Goal: Find specific page/section: Find specific page/section

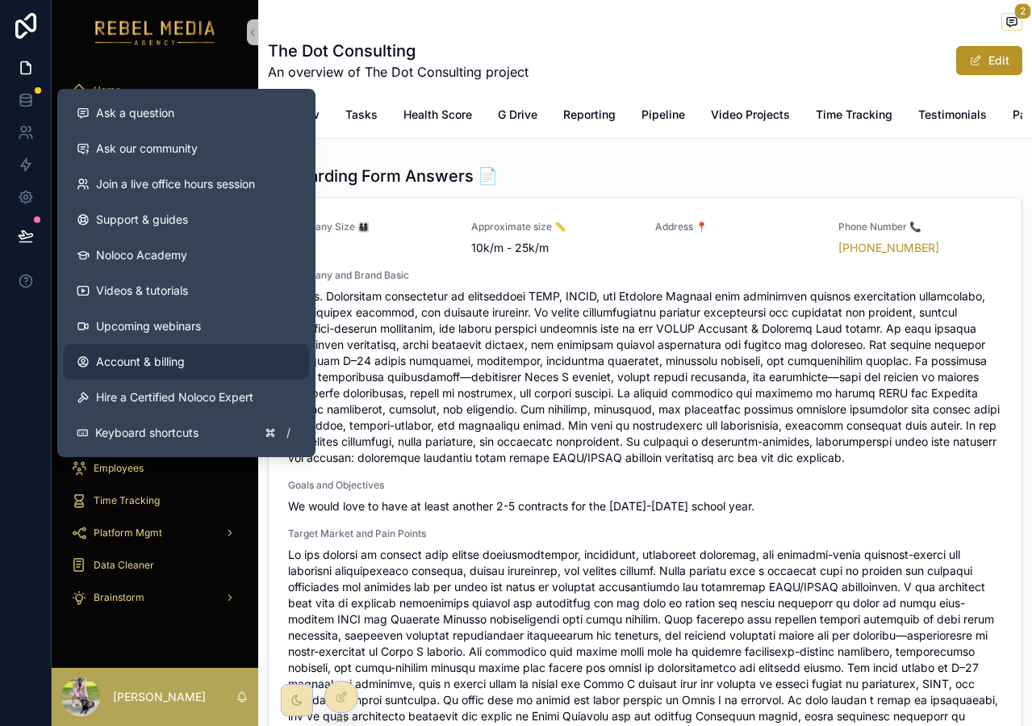
scroll to position [2363, 0]
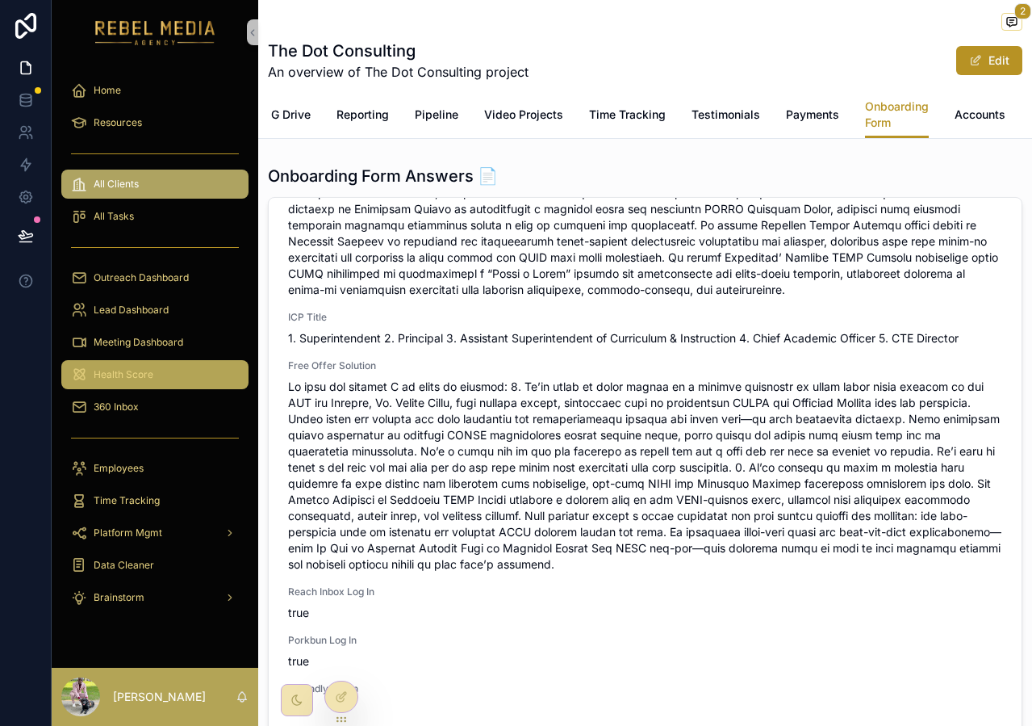
click at [107, 371] on span "Health Score" at bounding box center [124, 374] width 60 height 13
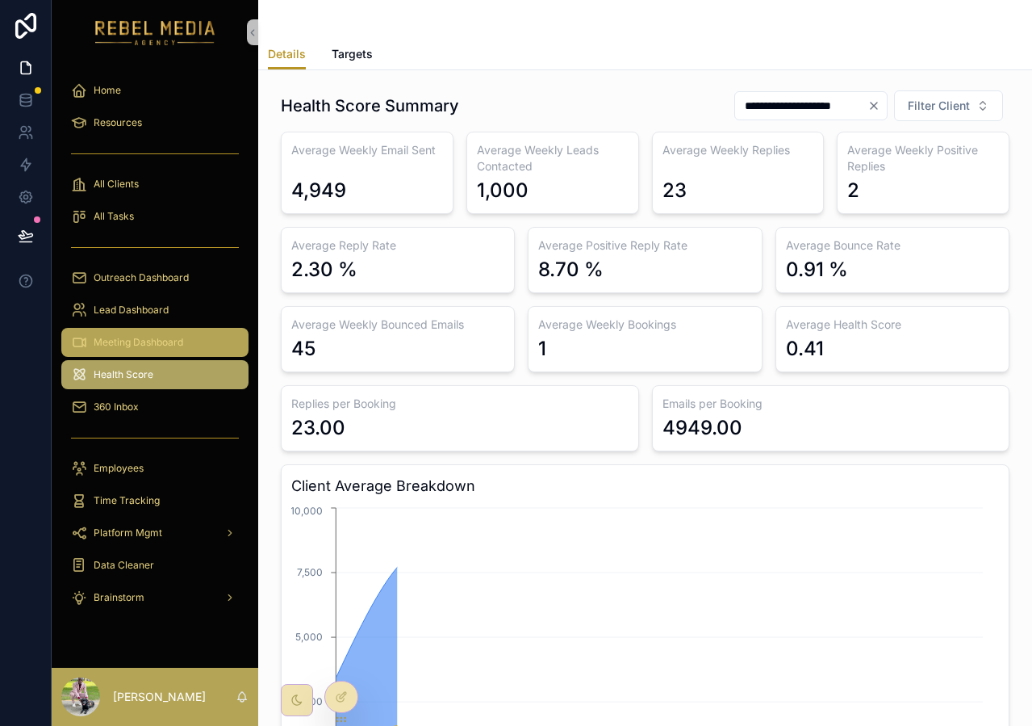
click at [175, 337] on span "Meeting Dashboard" at bounding box center [139, 342] width 90 height 13
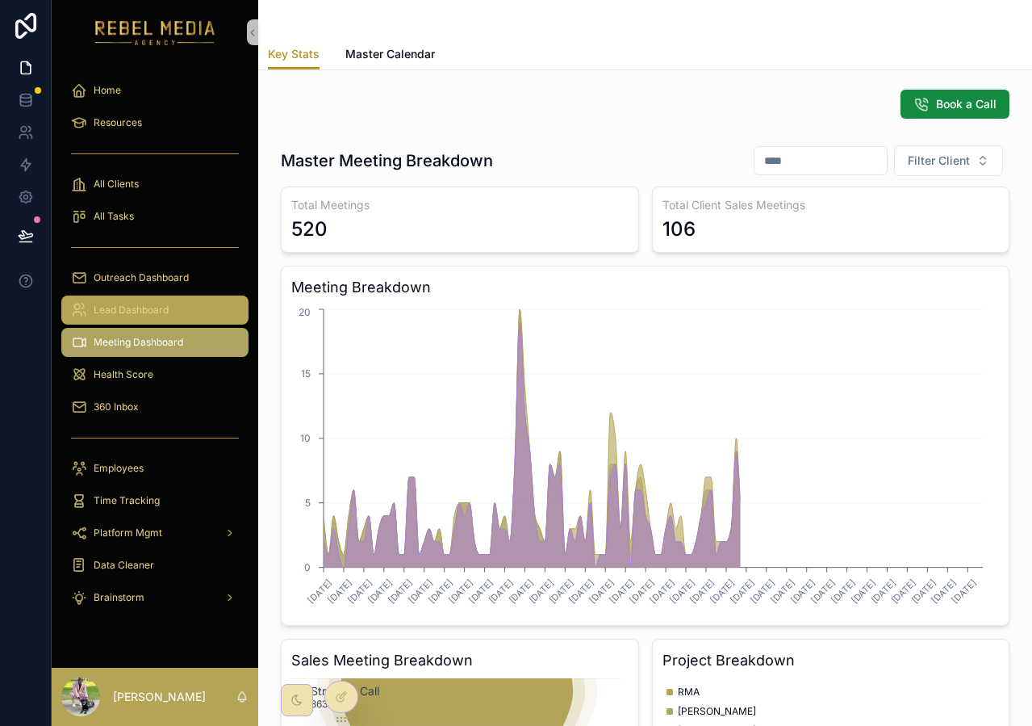
click at [157, 299] on div "Lead Dashboard" at bounding box center [155, 310] width 168 height 26
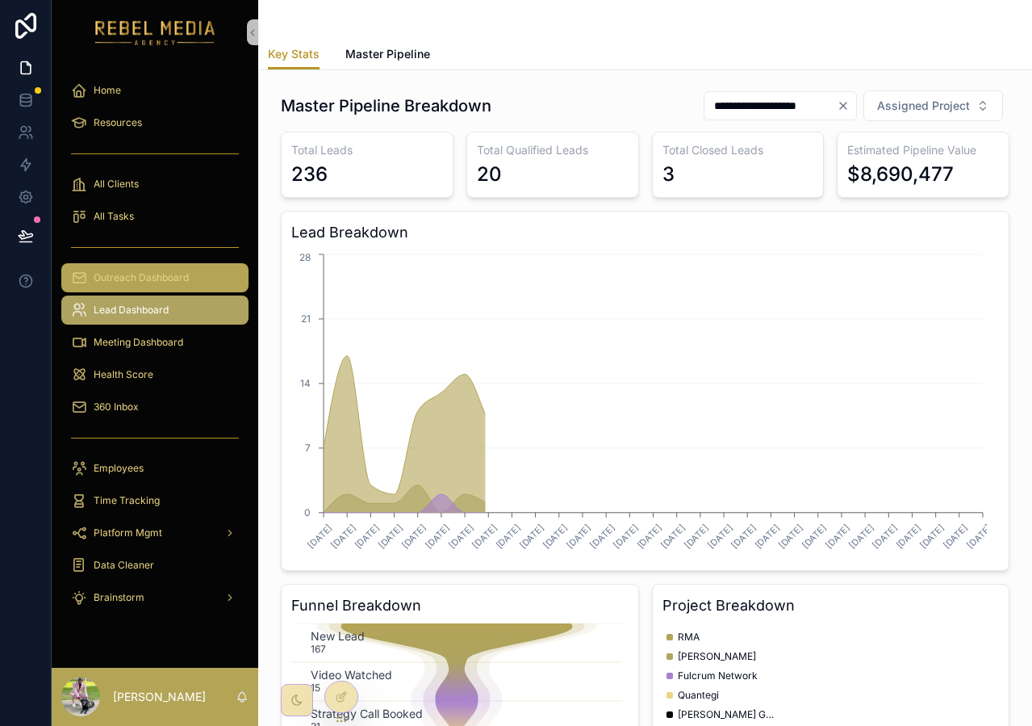
click at [152, 278] on span "Outreach Dashboard" at bounding box center [141, 277] width 95 height 13
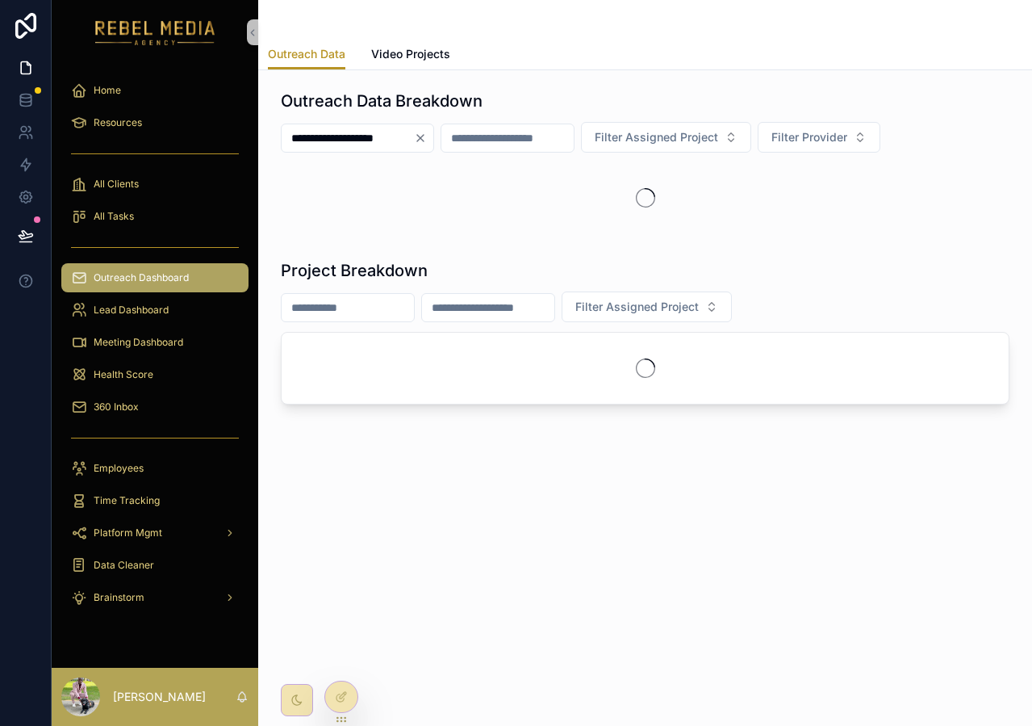
click at [427, 138] on icon "Clear" at bounding box center [420, 138] width 13 height 13
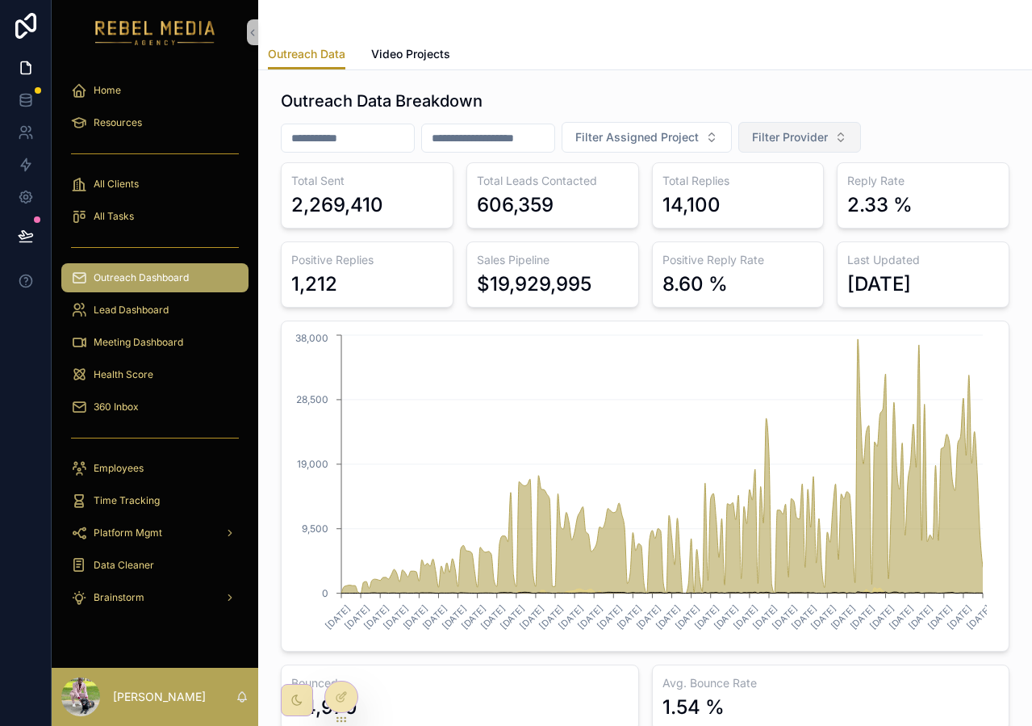
click at [828, 136] on span "Filter Provider" at bounding box center [790, 137] width 76 height 16
click at [790, 231] on div "EmailBison" at bounding box center [827, 229] width 194 height 26
